Goal: Check status: Check status

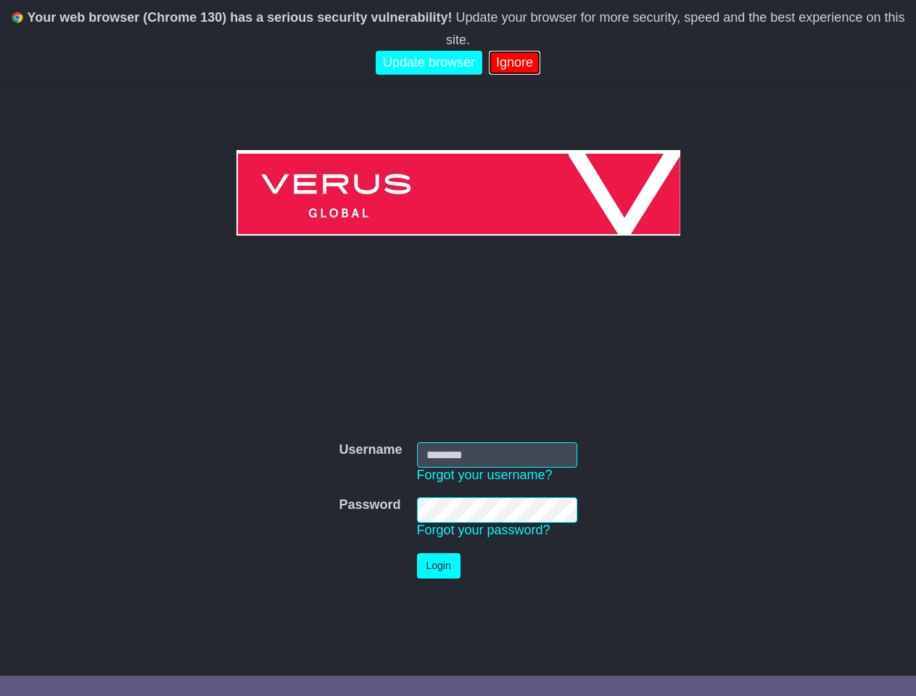
click at [510, 51] on link "Ignore" at bounding box center [514, 63] width 51 height 24
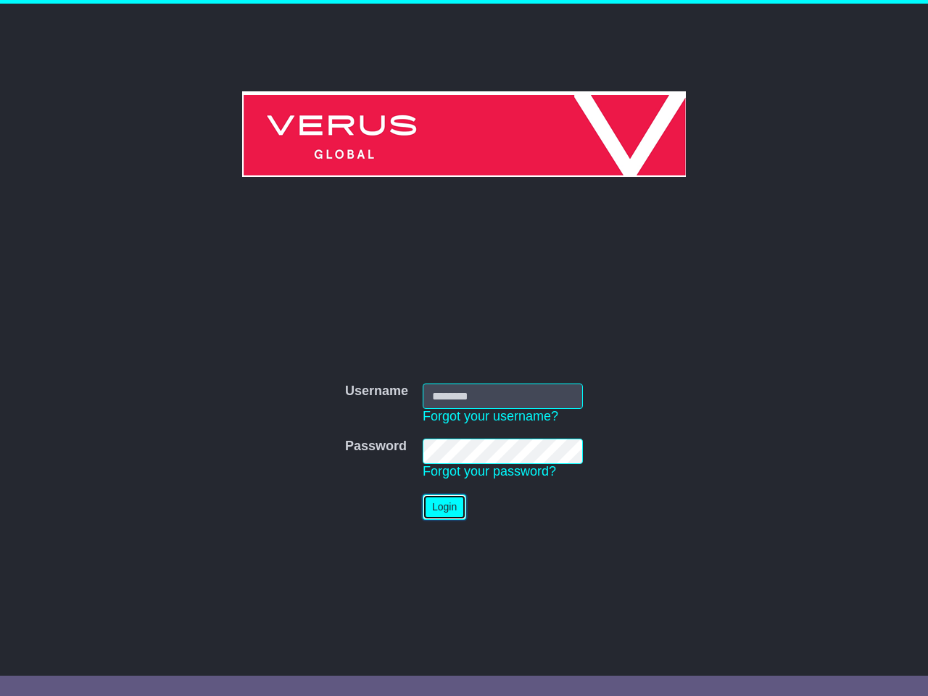
click at [458, 510] on button "Login" at bounding box center [445, 506] width 44 height 25
click at [484, 475] on link "Forgot your password?" at bounding box center [489, 471] width 133 height 15
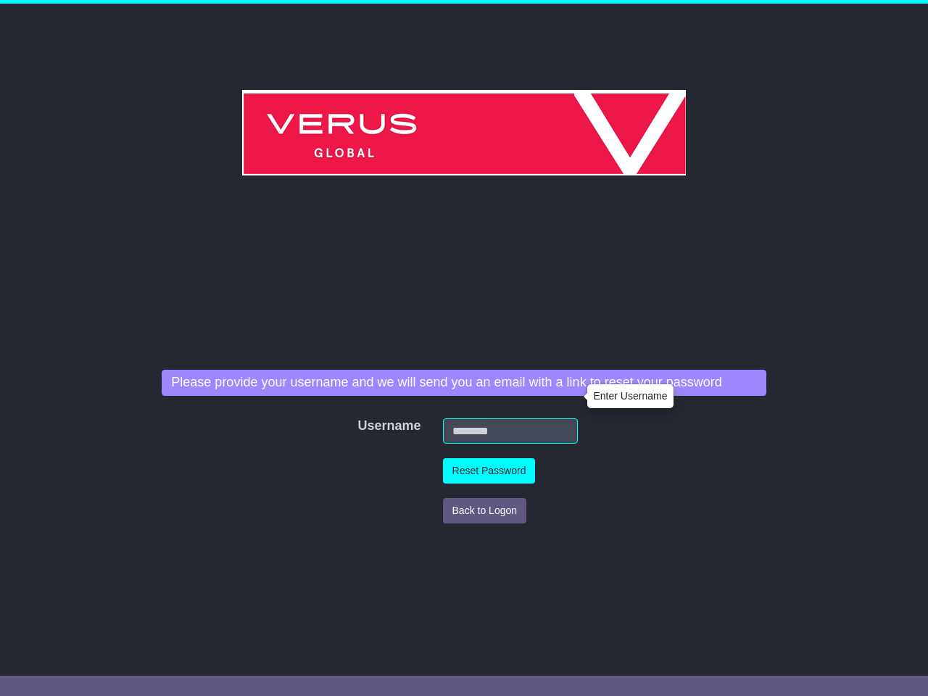
click at [484, 530] on td "Back to Logon" at bounding box center [510, 511] width 149 height 40
click at [439, 566] on div "Username Username Forgot your username? Password Password Forgot your password?…" at bounding box center [463, 439] width 618 height 413
